Goal: Task Accomplishment & Management: Complete application form

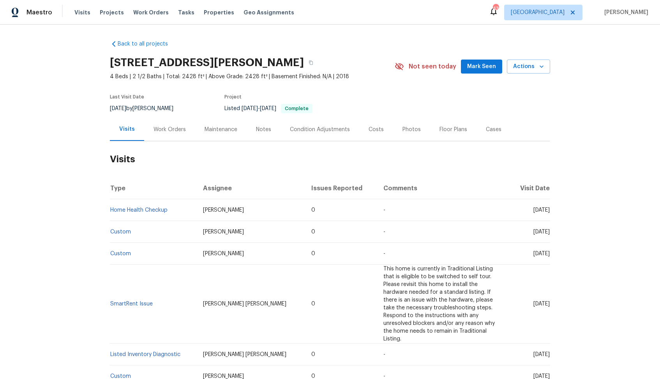
click at [172, 124] on div "Work Orders" at bounding box center [169, 129] width 51 height 23
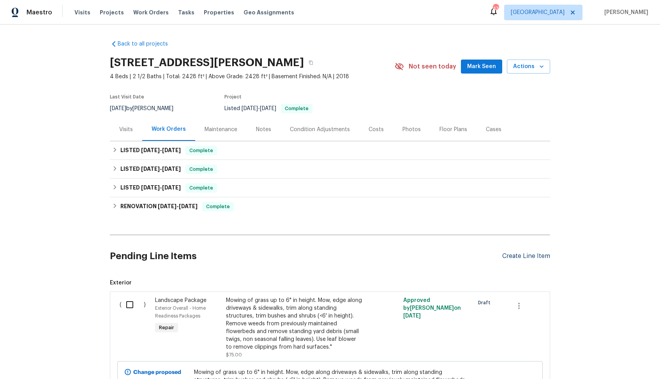
click at [525, 253] on div "Create Line Item" at bounding box center [526, 256] width 48 height 7
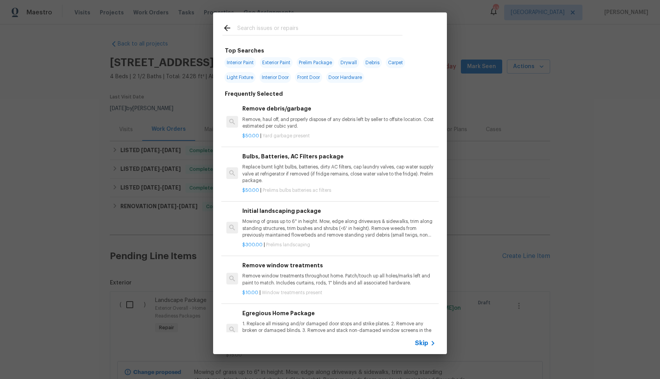
click at [293, 27] on input "text" at bounding box center [319, 29] width 165 height 12
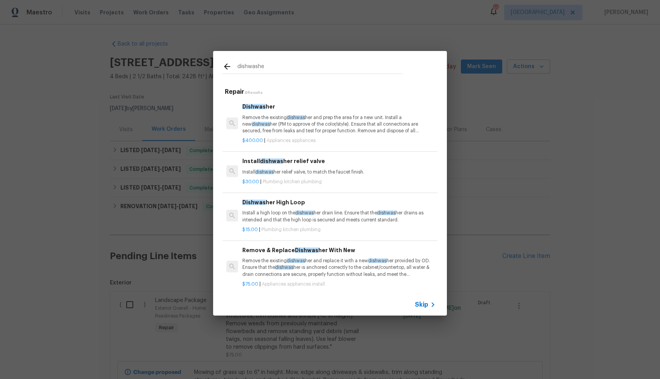
type input "dishwasher"
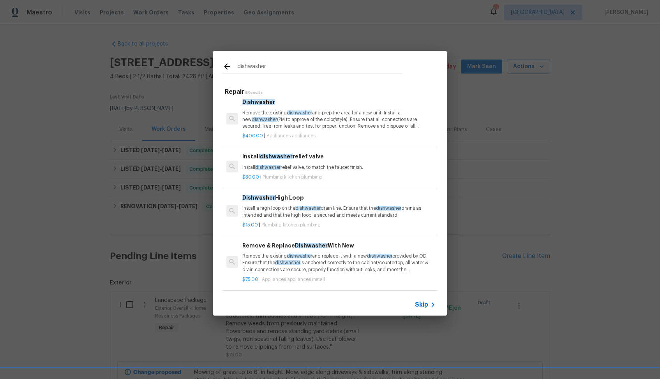
click at [282, 212] on p "Install a high loop on the dishwasher drain line. Ensure that the dishwasher dr…" at bounding box center [338, 211] width 193 height 13
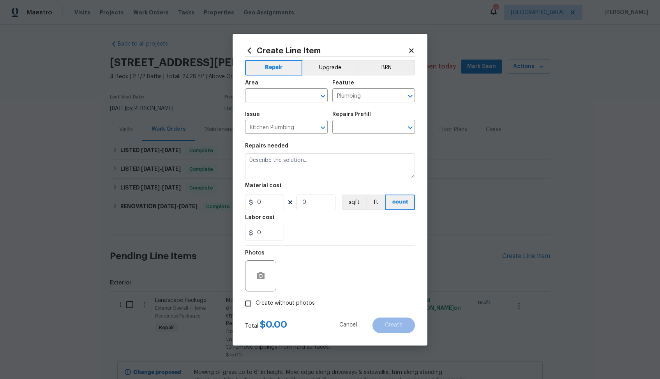
type input "Dishwasher High Loop $15.00"
type textarea "Install a high loop on the dishwasher drain line. Ensure that the dishwasher dr…"
type input "15"
type input "1"
click at [276, 98] on input "text" at bounding box center [275, 96] width 61 height 12
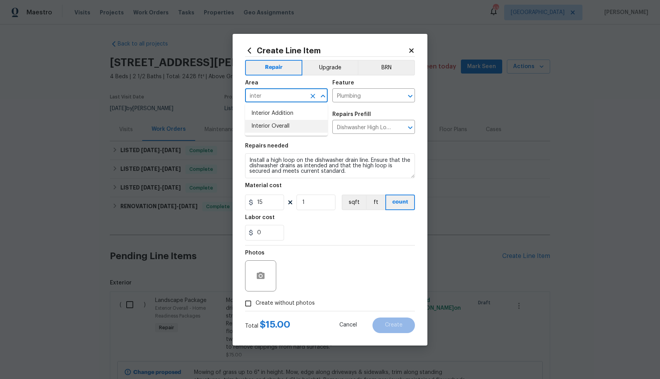
click at [273, 124] on li "Interior Overall" at bounding box center [286, 126] width 83 height 13
type input "Interior Overall"
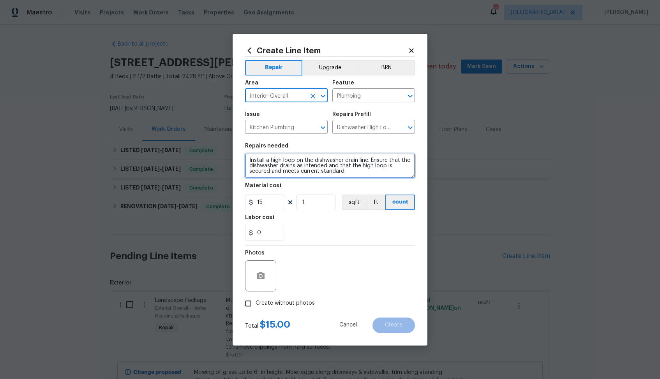
click at [308, 160] on textarea "Install a high loop on the dishwasher drain line. Ensure that the dishwasher dr…" at bounding box center [330, 165] width 170 height 25
paste textarea "Received feedback that the dishwasher door will not open. Please inspect the la…"
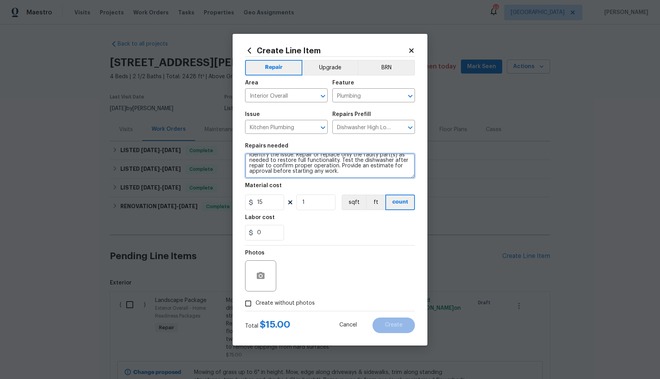
type textarea "Received feedback that the dishwasher door will not open. Please inspect the la…"
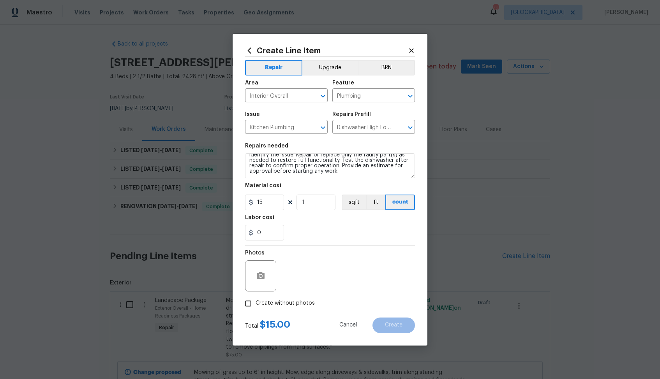
click at [266, 211] on section "Repairs needed Received feedback that the dishwasher door will not open. Please…" at bounding box center [330, 192] width 170 height 107
click at [273, 204] on input "15" at bounding box center [264, 203] width 39 height 16
type input "75"
click at [263, 311] on div at bounding box center [330, 311] width 170 height 0
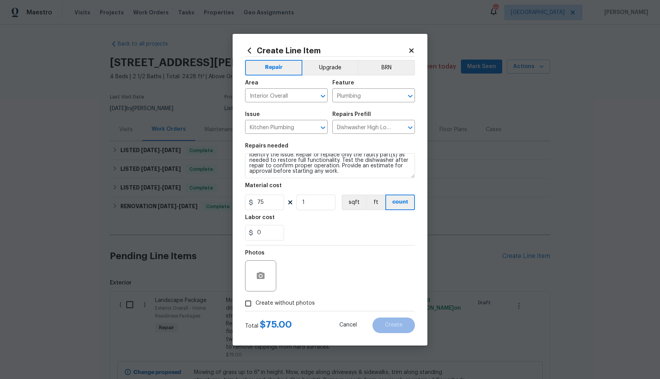
click at [277, 300] on span "Create without photos" at bounding box center [285, 304] width 59 height 8
click at [256, 299] on input "Create without photos" at bounding box center [248, 303] width 15 height 15
checkbox input "true"
click at [327, 275] on textarea at bounding box center [348, 276] width 132 height 31
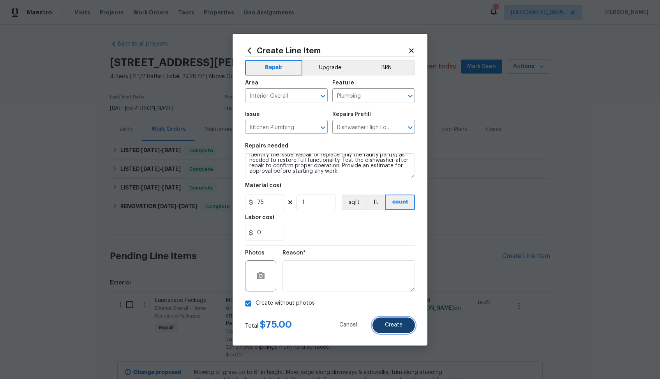
click at [396, 326] on span "Create" at bounding box center [394, 326] width 18 height 6
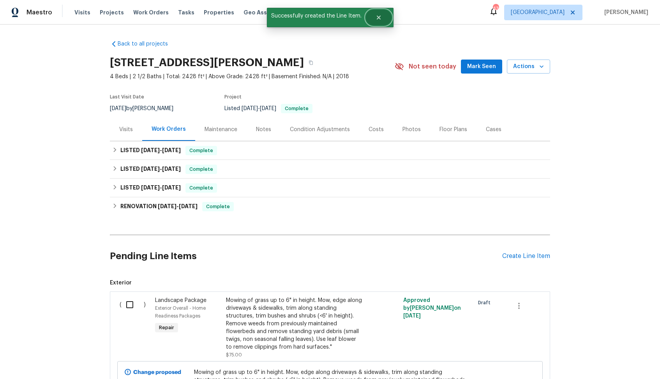
click at [378, 19] on icon "Close" at bounding box center [379, 17] width 6 height 6
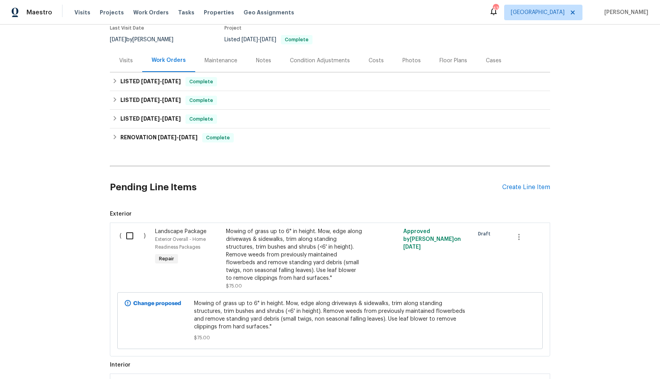
scroll to position [251, 0]
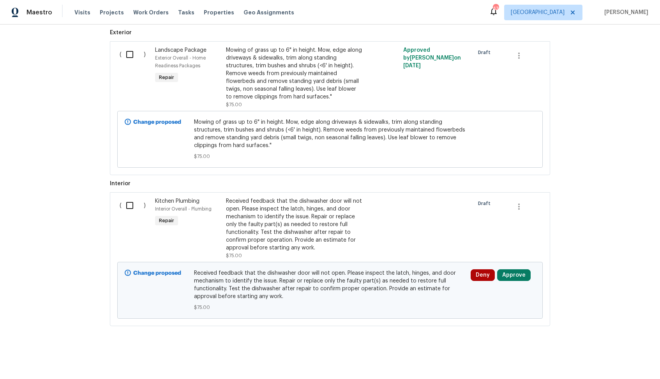
click at [131, 205] on input "checkbox" at bounding box center [133, 206] width 22 height 16
checkbox input "true"
click at [610, 357] on span "Create Work Order" at bounding box center [615, 360] width 52 height 10
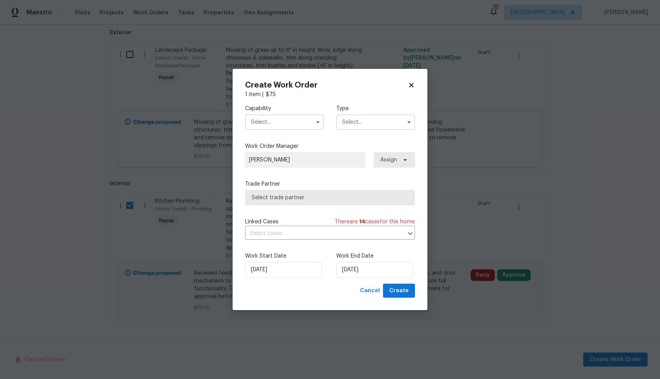
click at [289, 118] on input "text" at bounding box center [284, 123] width 79 height 16
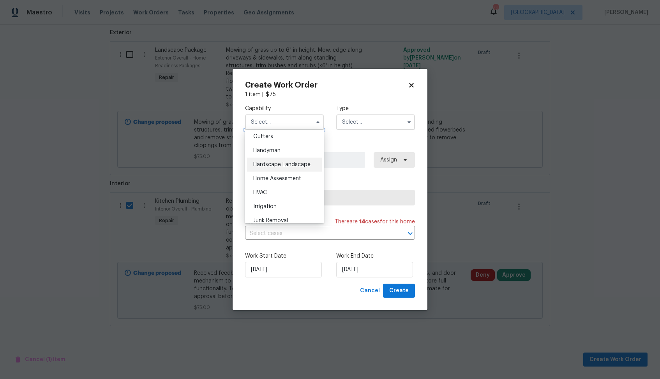
scroll to position [408, 0]
click at [277, 161] on span "Handyman" at bounding box center [266, 159] width 27 height 5
type input "Handyman"
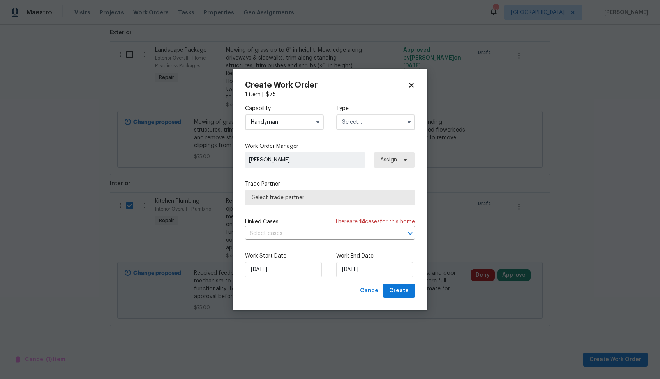
click at [370, 122] on input "text" at bounding box center [375, 123] width 79 height 16
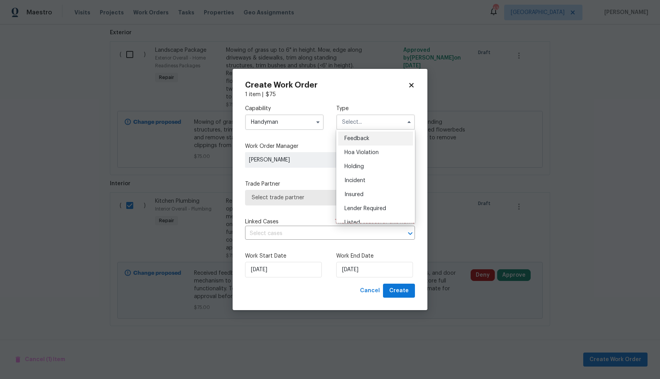
click at [367, 136] on span "Feedback" at bounding box center [356, 138] width 25 height 5
type input "Feedback"
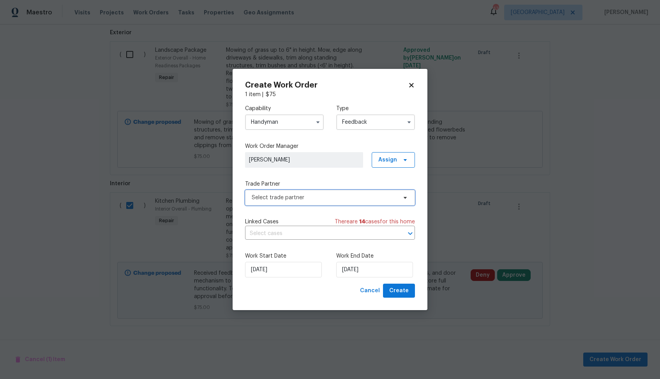
click at [302, 195] on span "Select trade partner" at bounding box center [324, 198] width 145 height 8
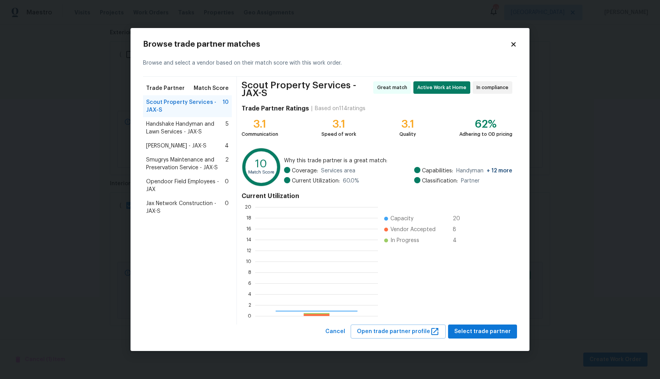
scroll to position [109, 123]
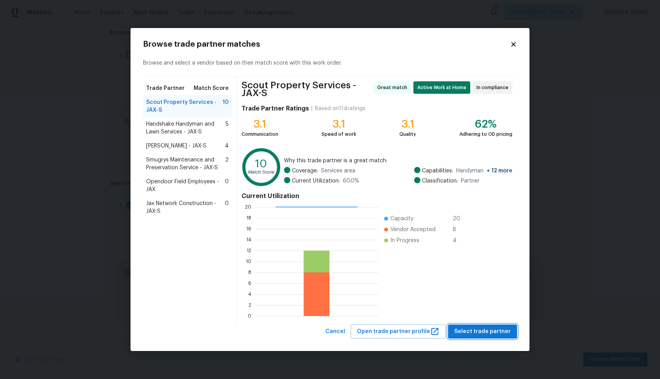
click at [487, 330] on span "Select trade partner" at bounding box center [482, 332] width 56 height 10
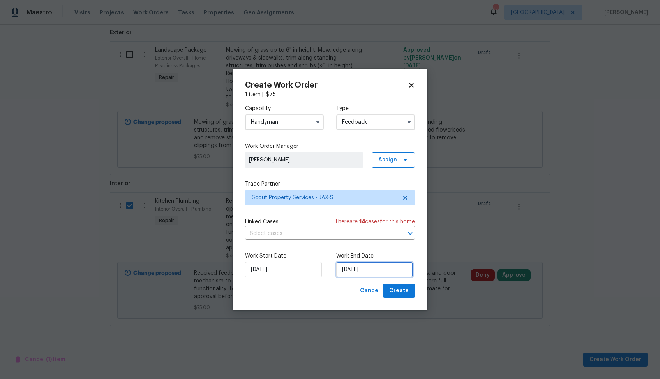
click at [368, 268] on input "[DATE]" at bounding box center [374, 270] width 77 height 16
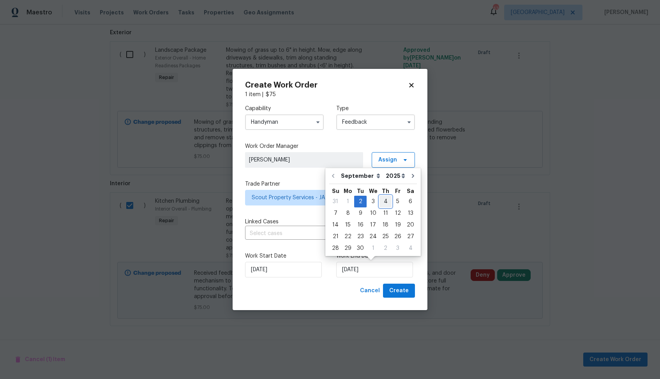
click at [385, 203] on div "4" at bounding box center [385, 201] width 12 height 11
type input "[DATE]"
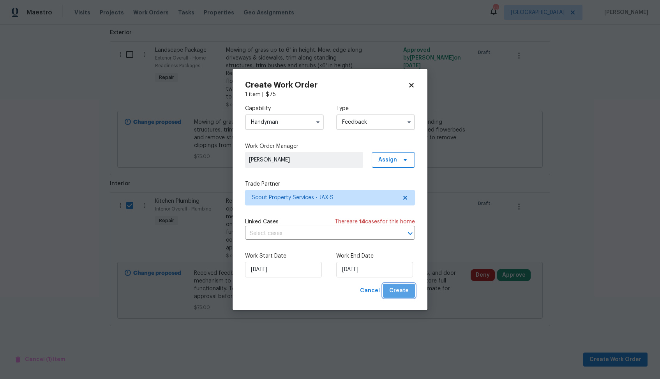
click at [403, 290] on span "Create" at bounding box center [398, 291] width 19 height 10
checkbox input "false"
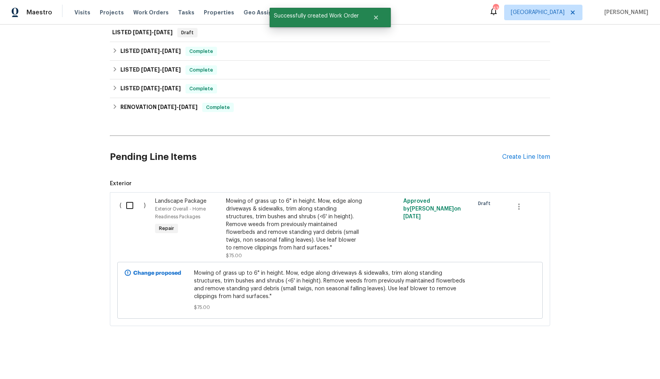
scroll to position [0, 0]
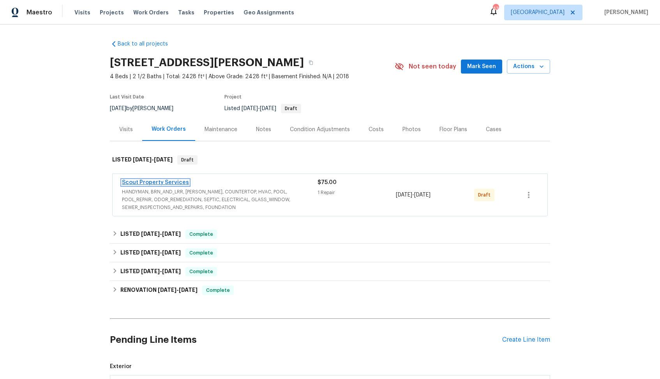
click at [155, 182] on link "Scout Property Services" at bounding box center [155, 182] width 67 height 5
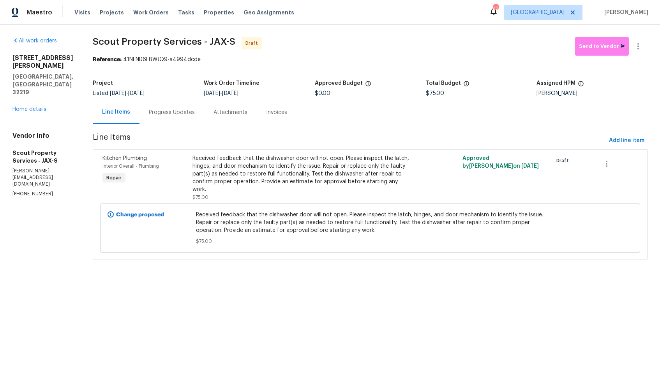
click at [180, 117] on div "Progress Updates" at bounding box center [171, 112] width 65 height 23
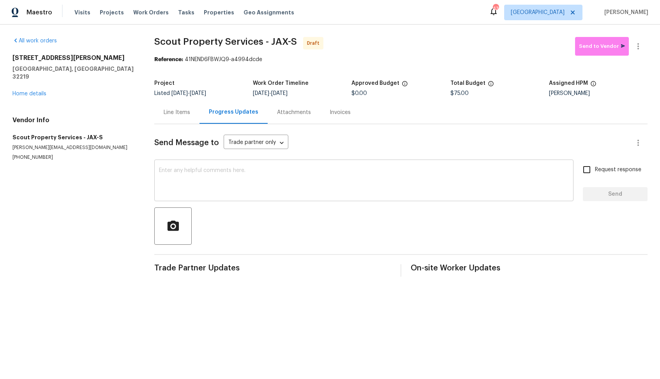
click at [256, 179] on textarea at bounding box center [364, 181] width 410 height 27
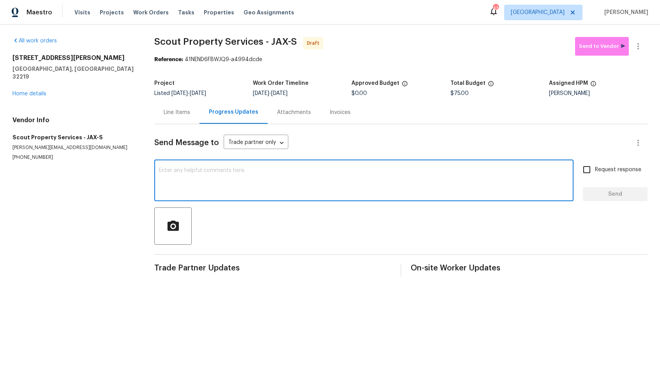
click at [291, 180] on textarea at bounding box center [364, 181] width 410 height 27
paste textarea "Hi, this is Arvind with Opendoor. I’m confirming you received the WO for the pr…"
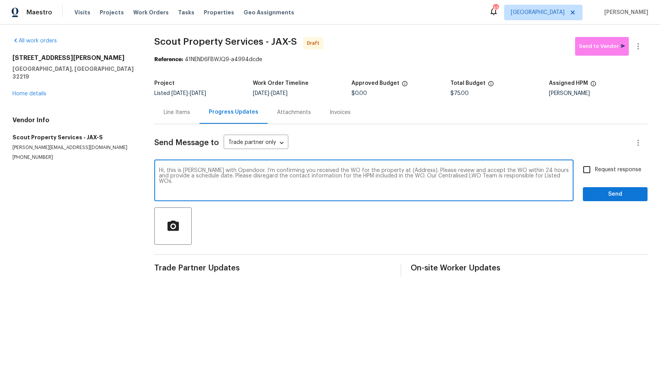
drag, startPoint x: 409, startPoint y: 171, endPoint x: 384, endPoint y: 170, distance: 24.5
click at [384, 170] on textarea "Hi, this is Arvind with Opendoor. I’m confirming you received the WO for the pr…" at bounding box center [364, 181] width 410 height 27
paste textarea "[STREET_ADDRESS][PERSON_NAME]"
type textarea "Hi, this is Arvind with Opendoor. I’m confirming you received the WO for the pr…"
click at [588, 170] on input "Request response" at bounding box center [587, 170] width 16 height 16
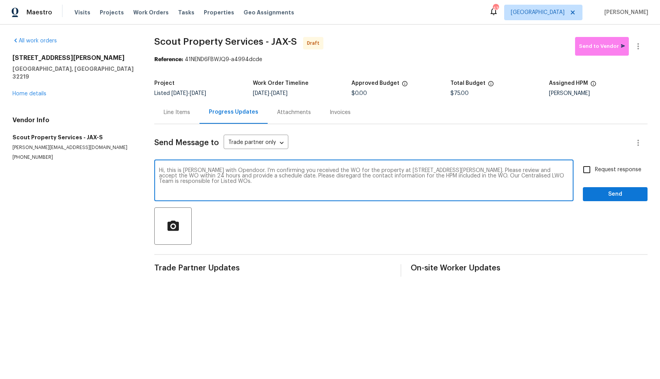
checkbox input "true"
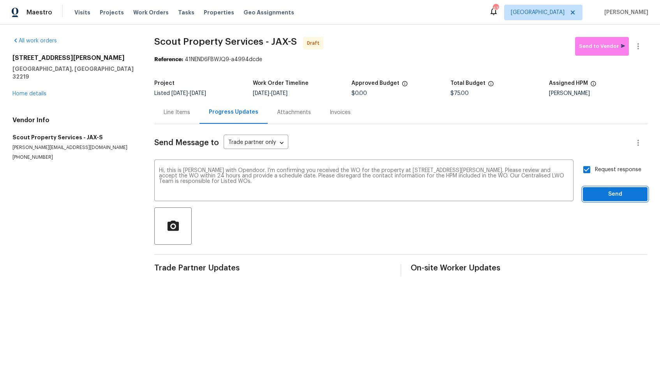
click at [599, 194] on span "Send" at bounding box center [615, 195] width 52 height 10
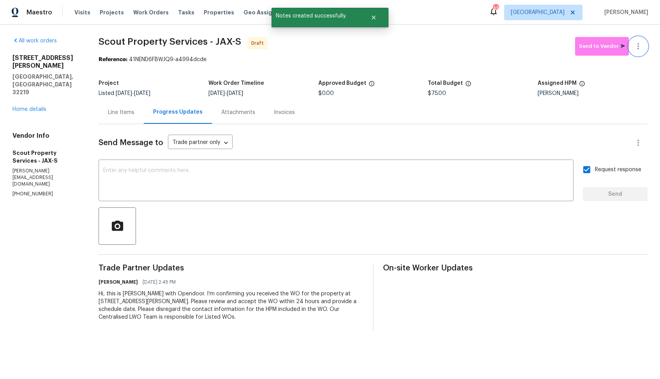
click at [639, 49] on icon "button" at bounding box center [637, 46] width 9 height 9
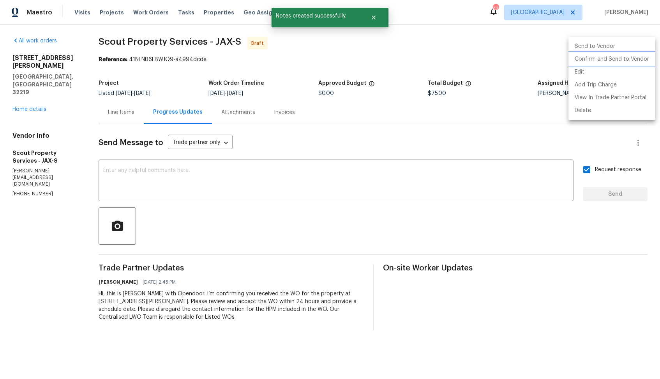
click at [596, 59] on li "Confirm and Send to Vendor" at bounding box center [611, 59] width 87 height 13
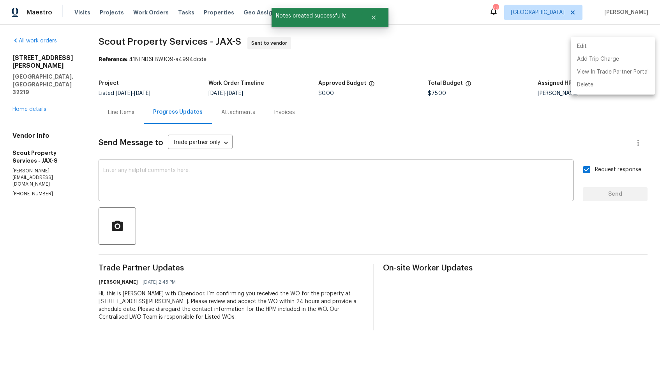
click at [374, 18] on div at bounding box center [330, 189] width 660 height 379
click at [383, 15] on button "Close" at bounding box center [374, 18] width 26 height 16
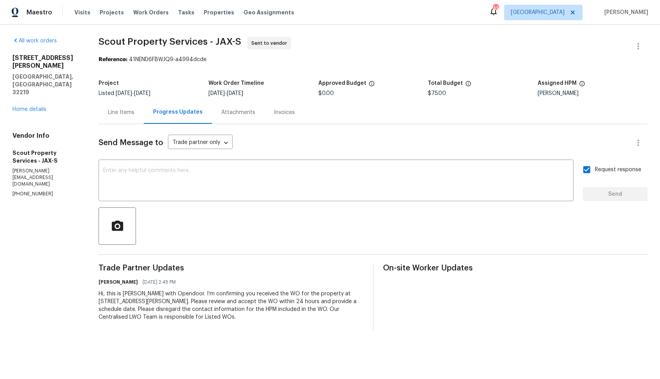
click at [141, 42] on span "Scout Property Services - JAX-S" at bounding box center [170, 41] width 143 height 9
copy span "Scout Property Services - JAX-S"
click at [127, 60] on b "Reference:" at bounding box center [113, 59] width 29 height 5
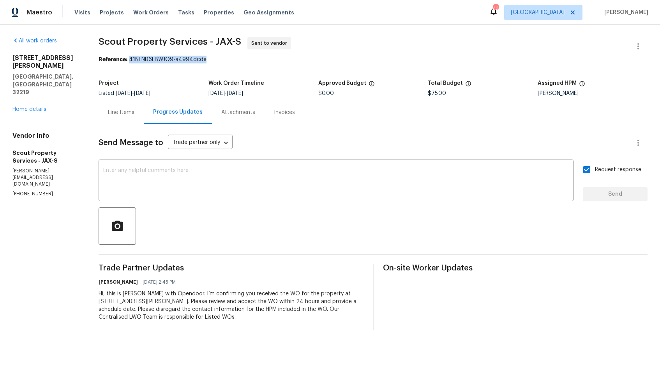
drag, startPoint x: 132, startPoint y: 59, endPoint x: 242, endPoint y: 62, distance: 110.3
click at [242, 62] on div "Reference: 41NEND6FBWJQ9-a4994dcde" at bounding box center [373, 60] width 549 height 8
copy div "41NEND6FBWJQ9-a4994dcde"
click at [398, 62] on div "Reference: 41NEND6FBWJQ9-a4994dcde" at bounding box center [373, 60] width 549 height 8
